Goal: Information Seeking & Learning: Check status

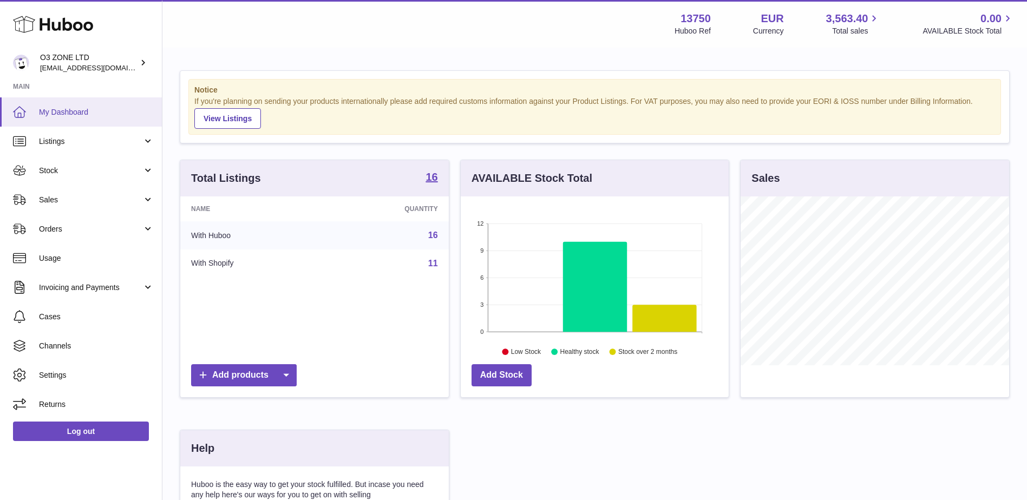
scroll to position [169, 268]
click at [71, 198] on span "Sales" at bounding box center [90, 200] width 103 height 10
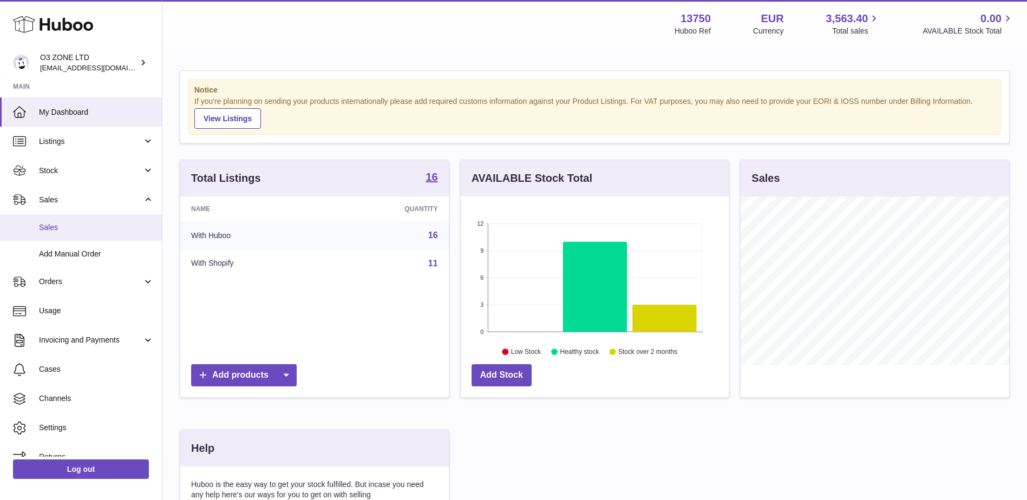
click at [74, 220] on link "Sales" at bounding box center [81, 227] width 162 height 27
click at [80, 233] on link "Sales" at bounding box center [81, 227] width 162 height 27
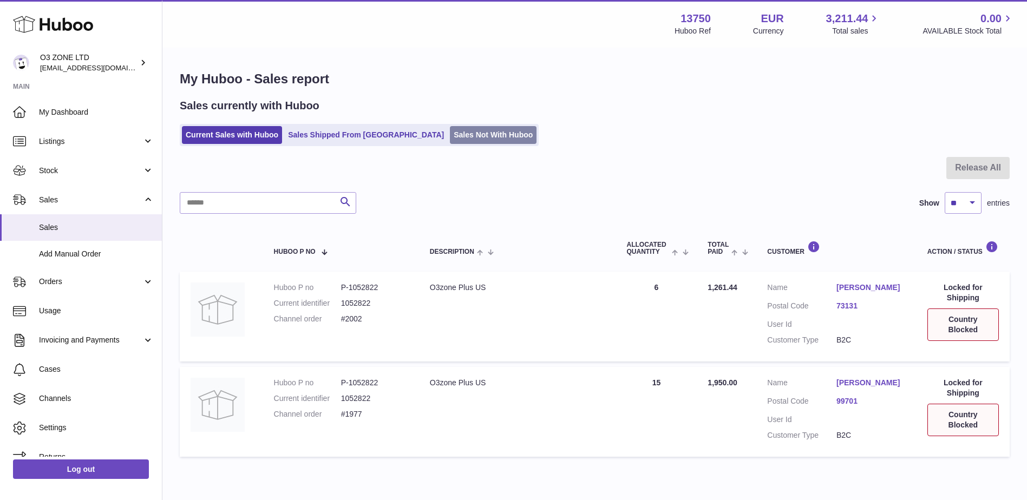
click at [450, 141] on link "Sales Not With Huboo" at bounding box center [493, 135] width 87 height 18
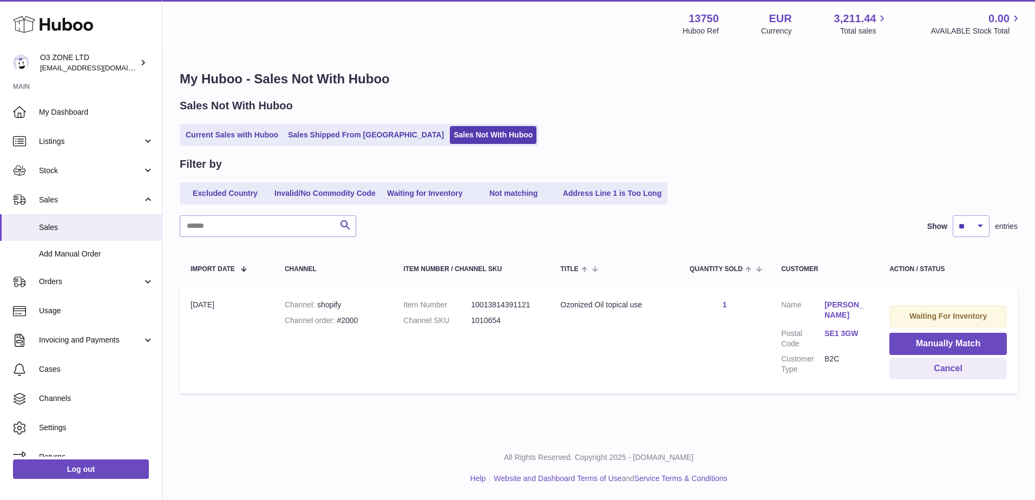
click at [943, 317] on strong "Waiting For Inventory" at bounding box center [948, 316] width 77 height 9
click at [569, 425] on div "Menu Huboo 13750 Huboo Ref EUR Currency 3,211.44 Total sales 0.00 AVAILABLE Sto…" at bounding box center [598, 218] width 873 height 436
